Goal: Task Accomplishment & Management: Use online tool/utility

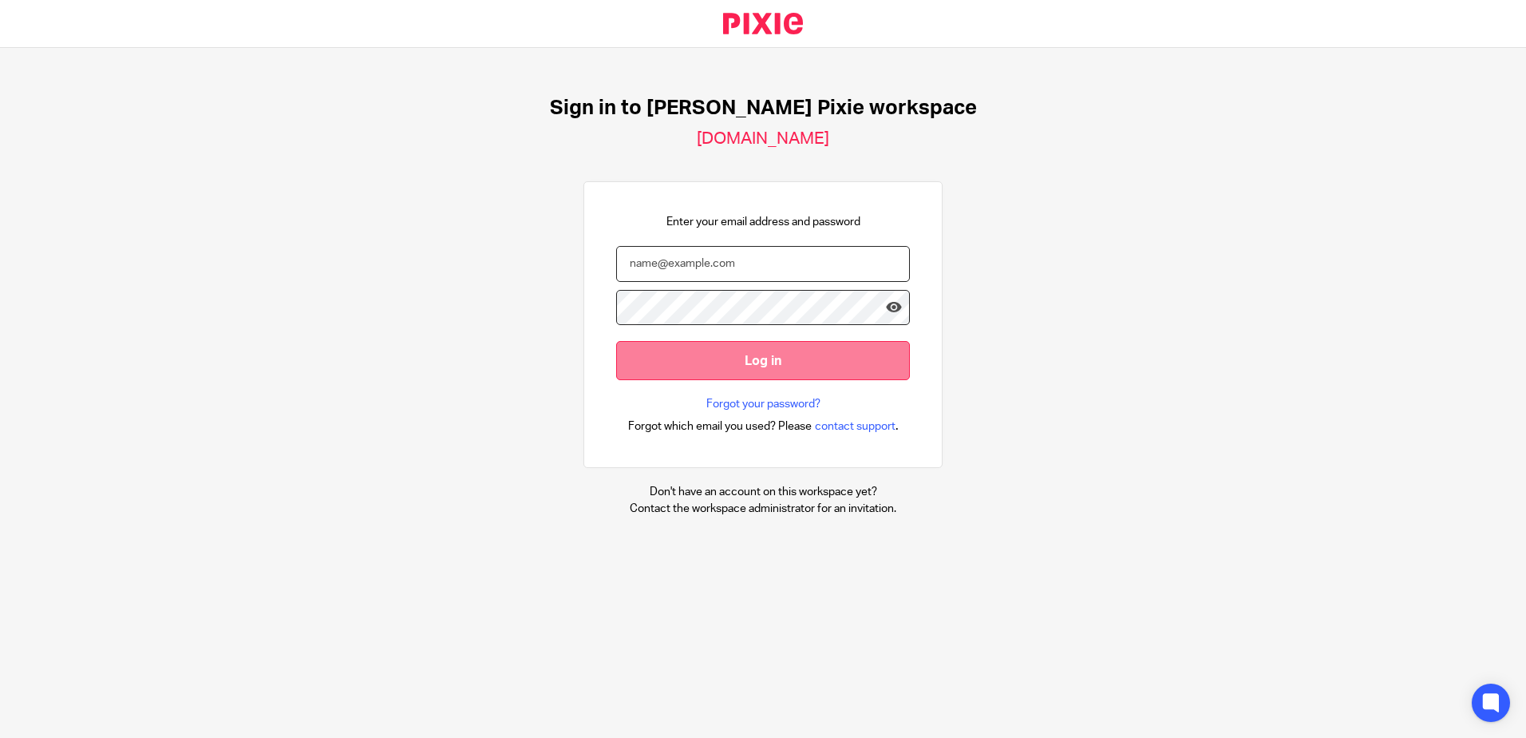
type input "[EMAIL_ADDRESS][DOMAIN_NAME]"
click at [812, 353] on input "Log in" at bounding box center [763, 360] width 294 height 39
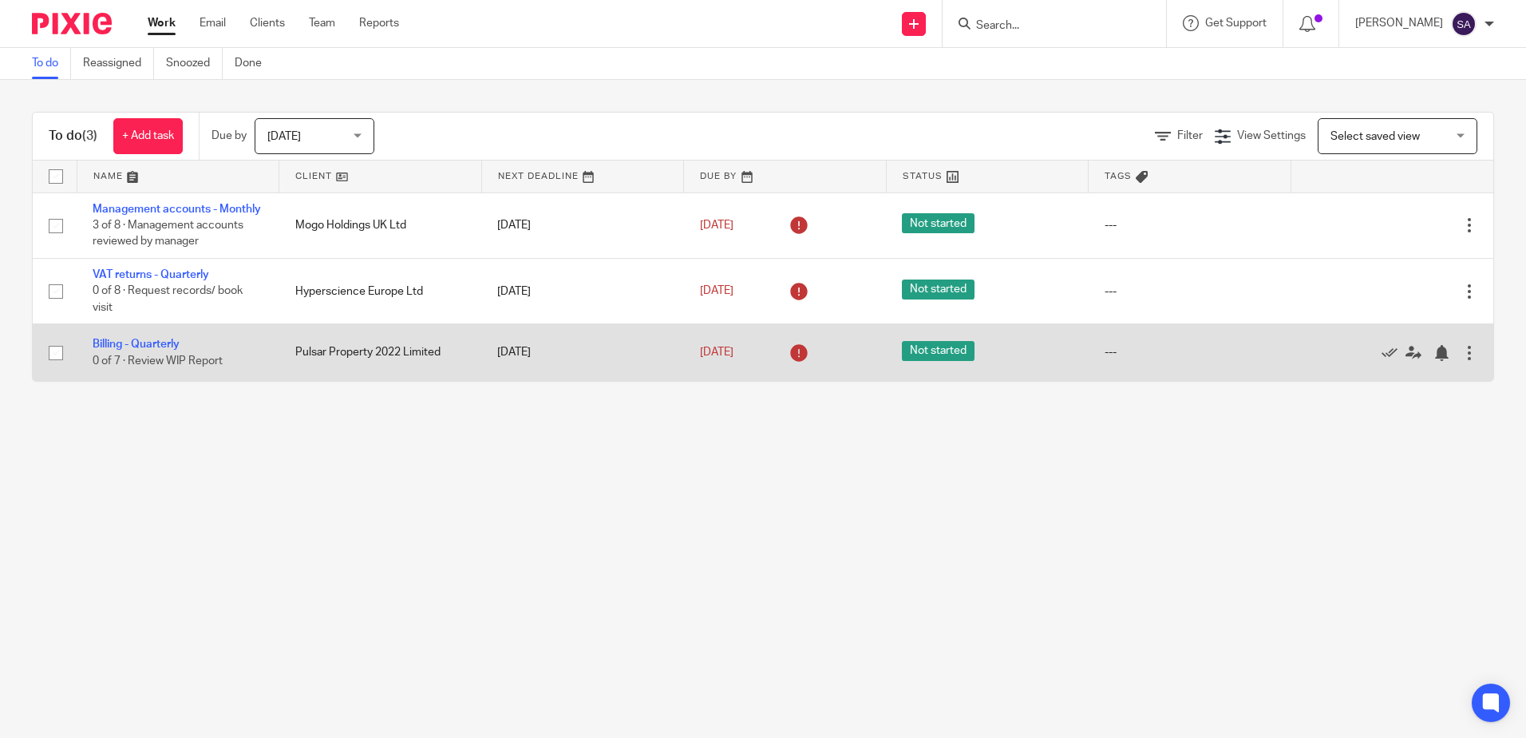
click at [1462, 361] on div at bounding box center [1470, 353] width 16 height 16
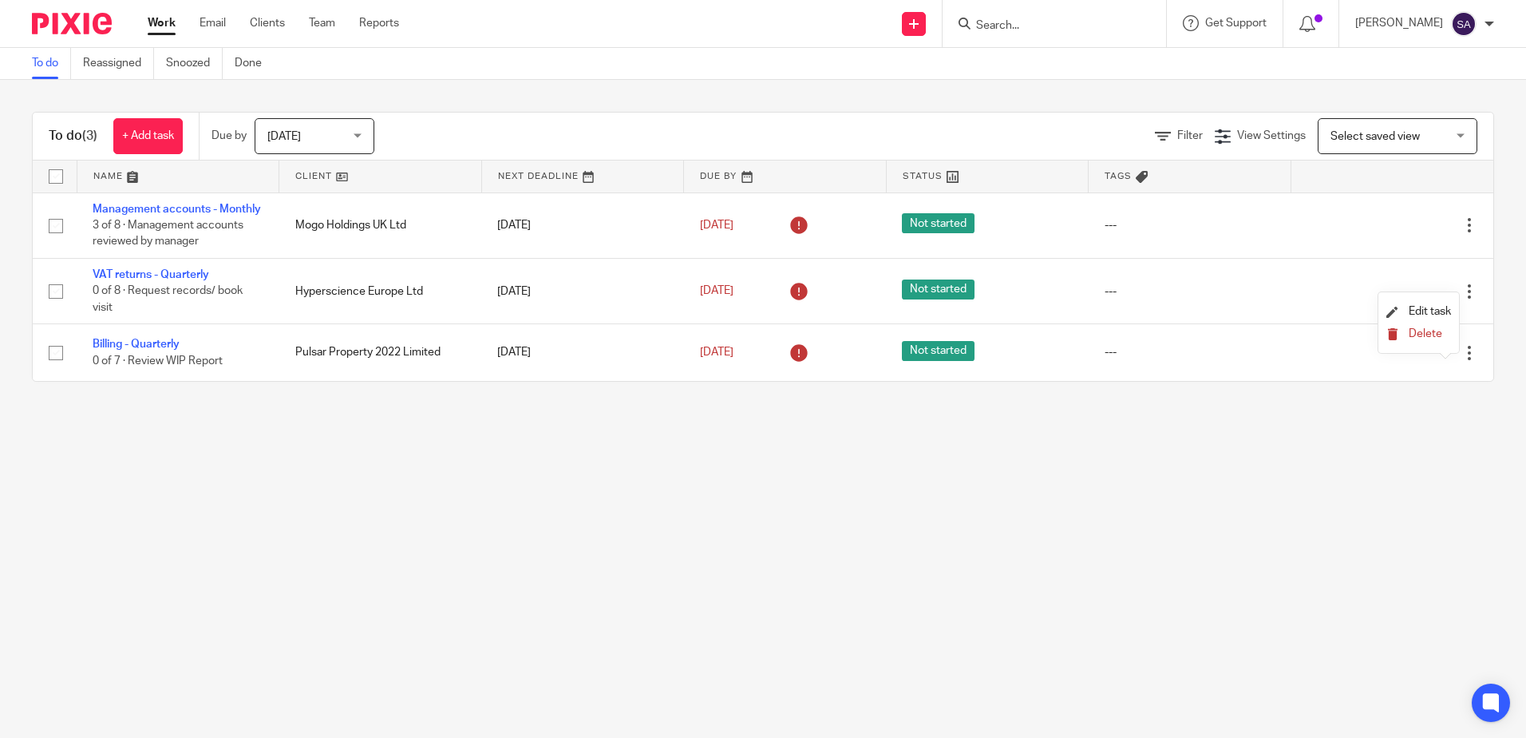
click at [1419, 334] on span "Delete" at bounding box center [1426, 333] width 34 height 11
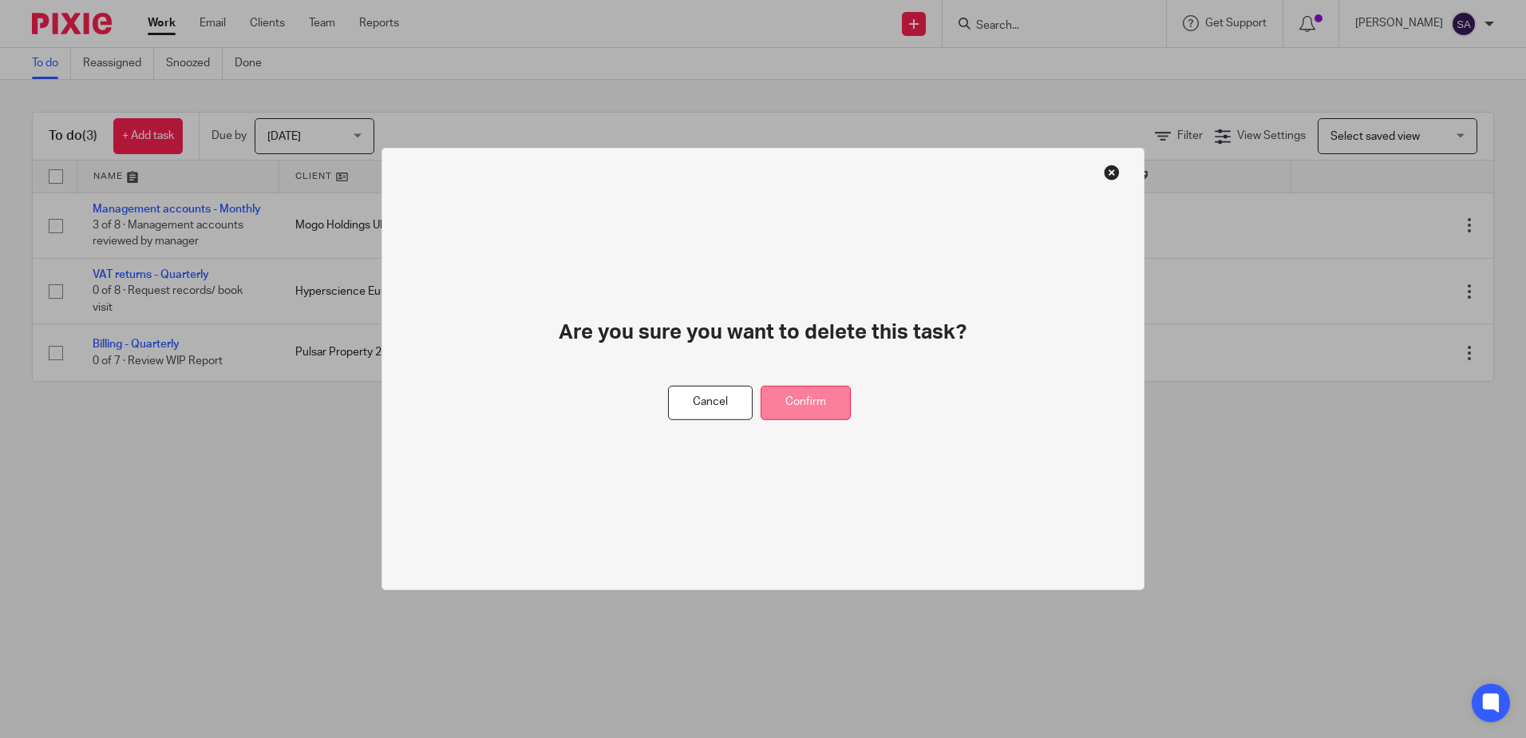
click at [837, 410] on button "Confirm" at bounding box center [806, 403] width 90 height 34
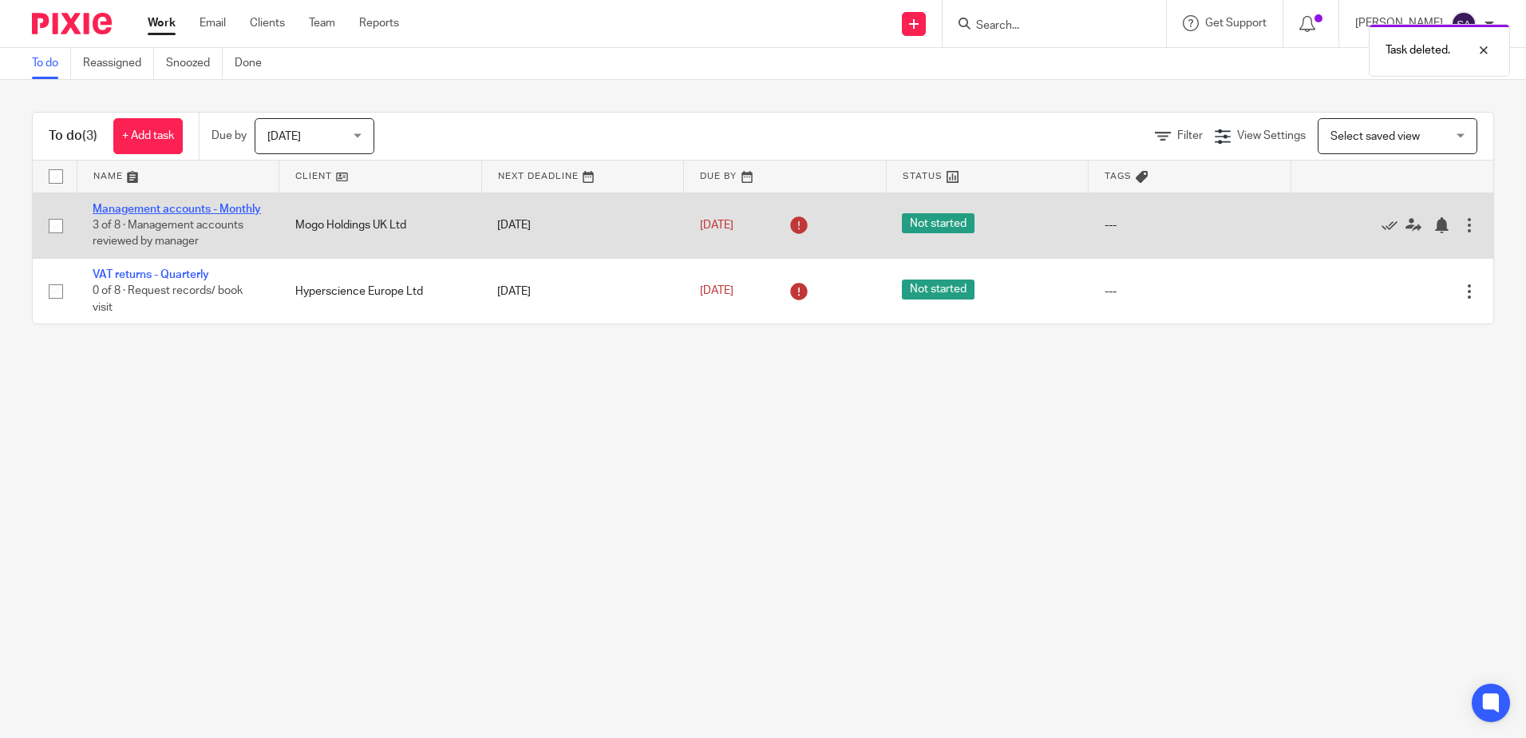
click at [169, 211] on link "Management accounts - Monthly" at bounding box center [177, 209] width 168 height 11
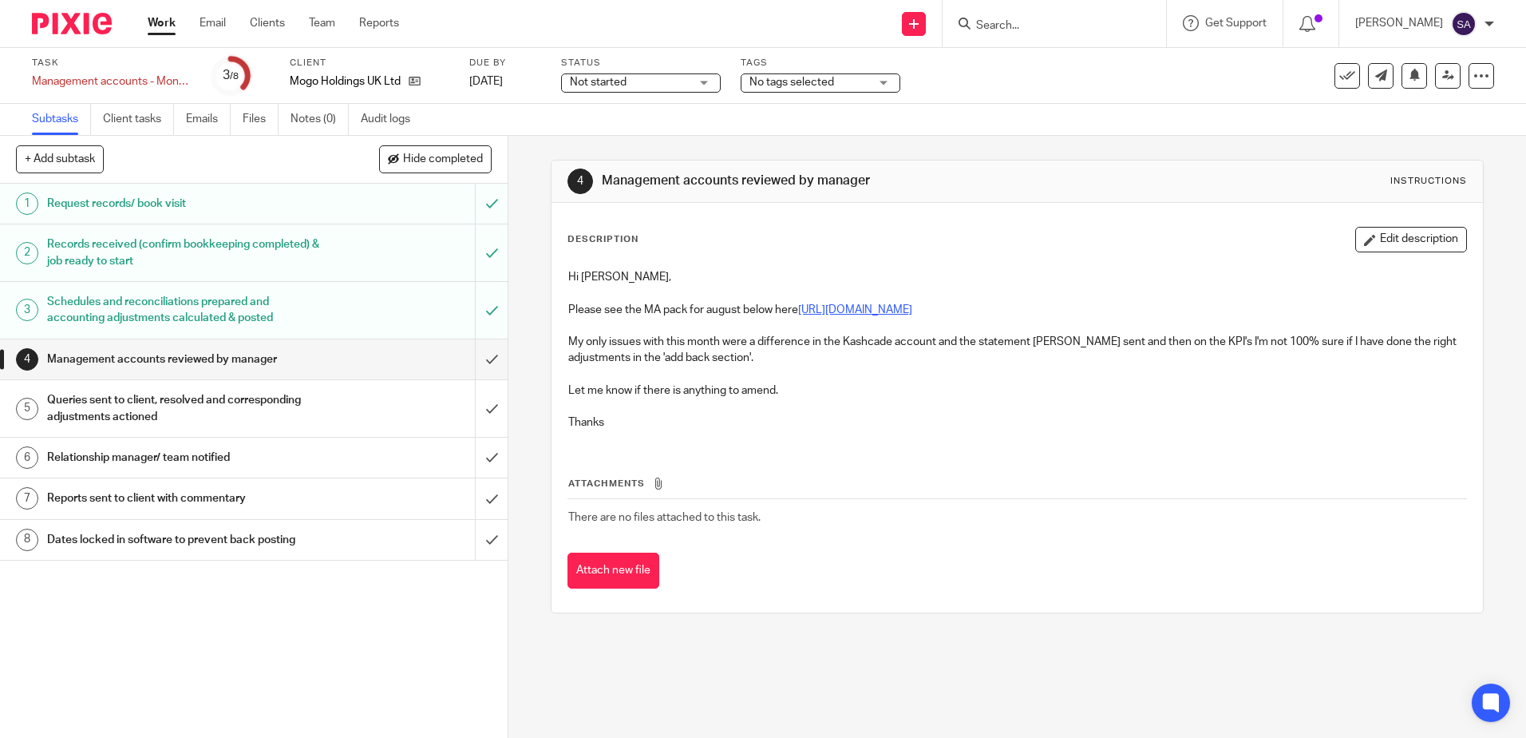
click at [912, 311] on link "https://cloudimanage.com/work/link/f/LLP!10338365" at bounding box center [855, 309] width 114 height 11
click at [1368, 239] on button "Edit description" at bounding box center [1412, 240] width 112 height 26
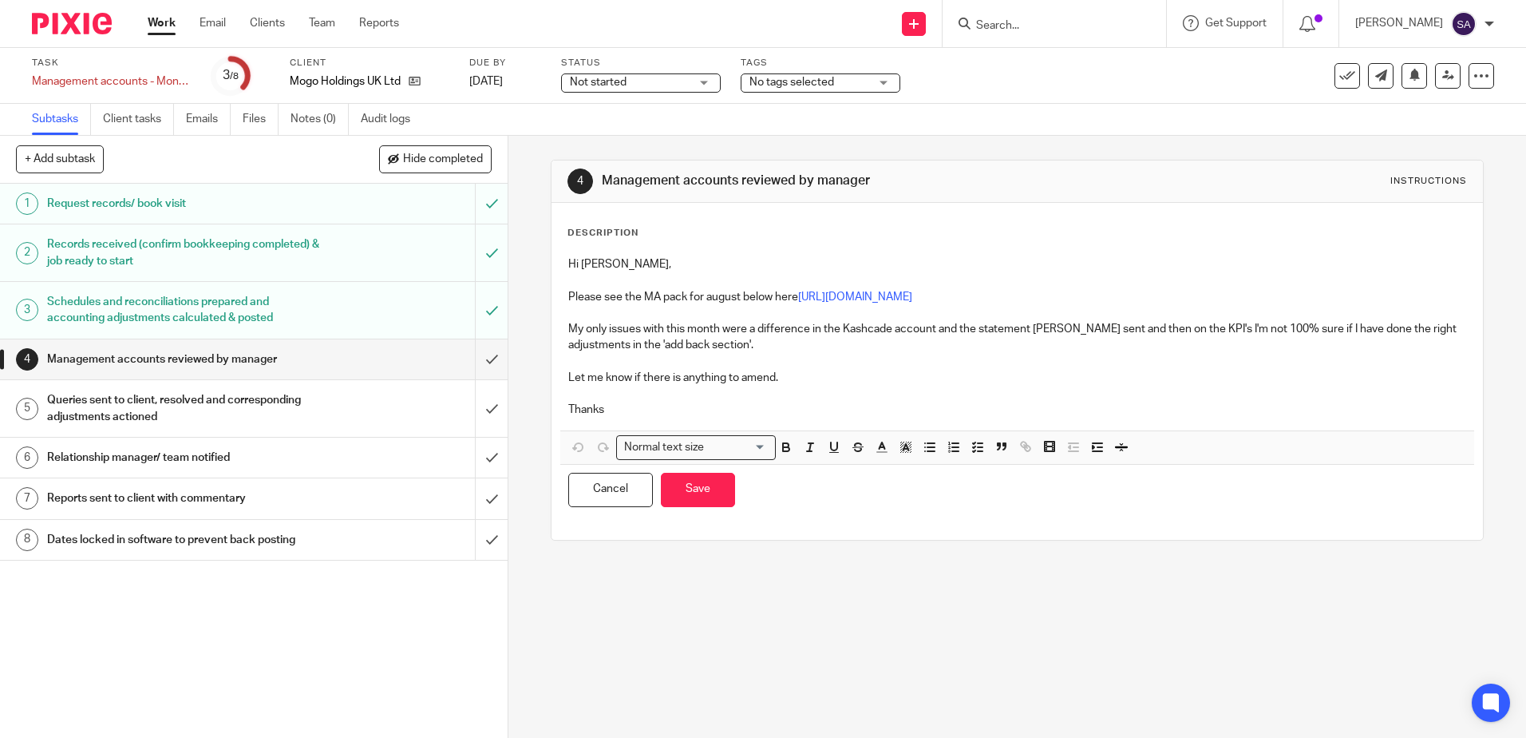
click at [797, 414] on p "Thanks" at bounding box center [1016, 410] width 897 height 16
